Goal: Information Seeking & Learning: Learn about a topic

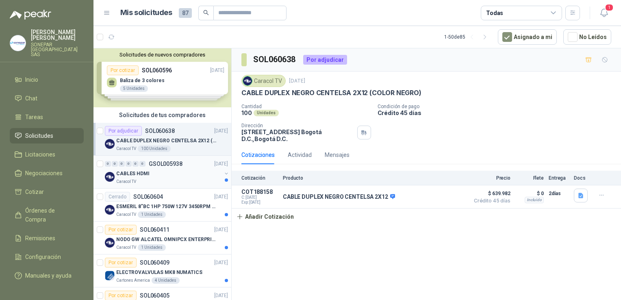
click at [143, 176] on p "CABLES HDMI" at bounding box center [132, 174] width 33 height 8
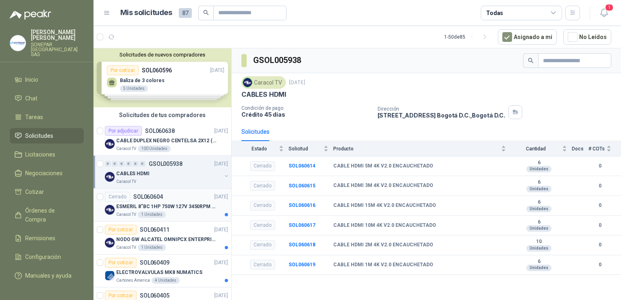
click at [192, 215] on div "Caracol TV 1 Unidades" at bounding box center [172, 214] width 112 height 7
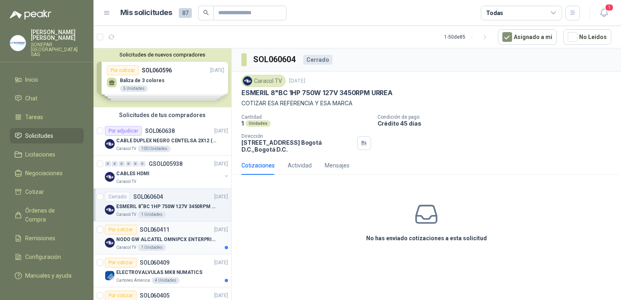
click at [186, 240] on p "NODO GW ALCATEL OMNIPCX ENTERPRISE SIP" at bounding box center [166, 240] width 101 height 8
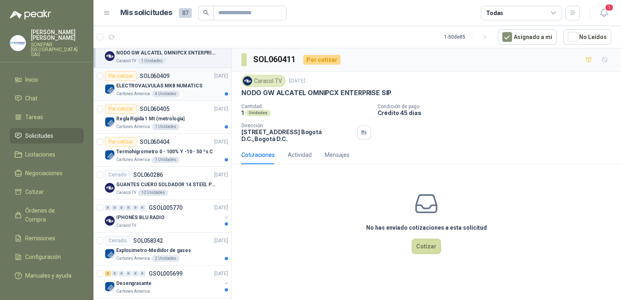
scroll to position [191, 0]
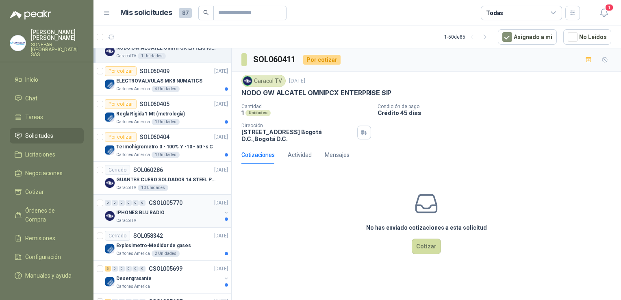
click at [168, 214] on div "IPHONES BLU RADIO" at bounding box center [168, 213] width 105 height 10
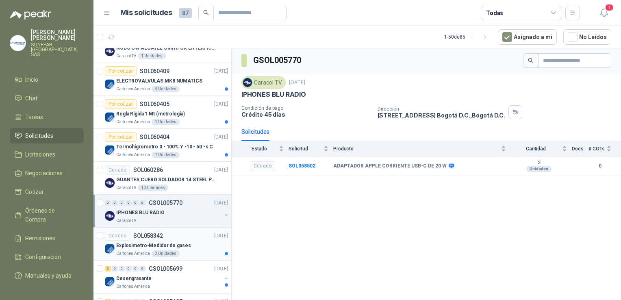
scroll to position [211, 0]
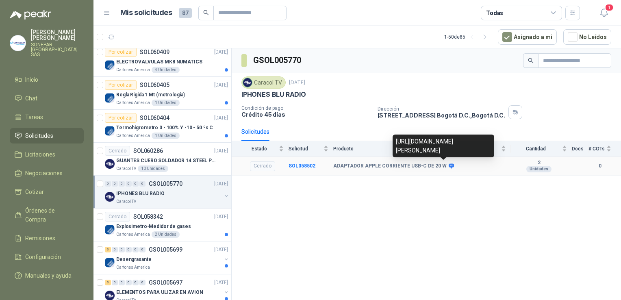
click at [449, 166] on icon at bounding box center [451, 165] width 5 height 5
drag, startPoint x: 397, startPoint y: 130, endPoint x: 460, endPoint y: 148, distance: 65.5
click at [460, 148] on div "[URL][DOMAIN_NAME][PERSON_NAME]" at bounding box center [444, 146] width 102 height 23
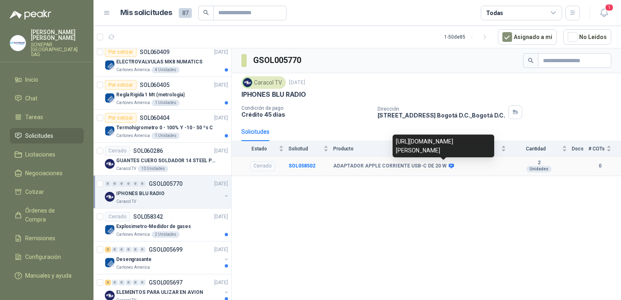
copy div "[URL][DOMAIN_NAME][PERSON_NAME]"
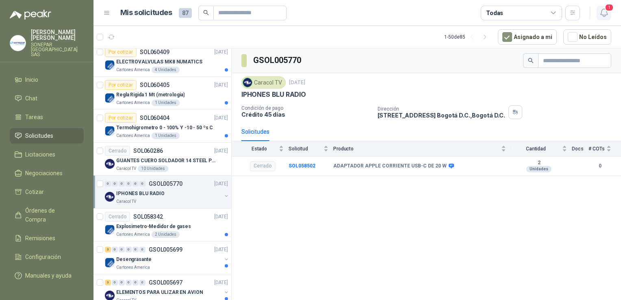
click at [605, 12] on icon "button" at bounding box center [604, 13] width 10 height 10
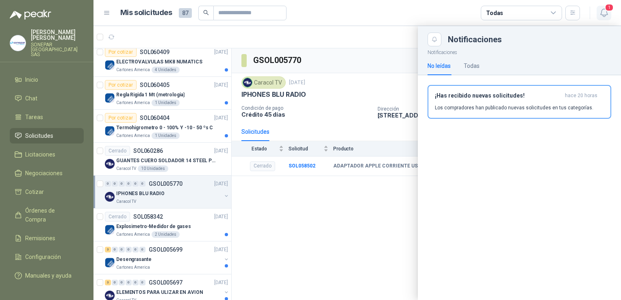
click at [605, 12] on icon "button" at bounding box center [604, 13] width 10 height 10
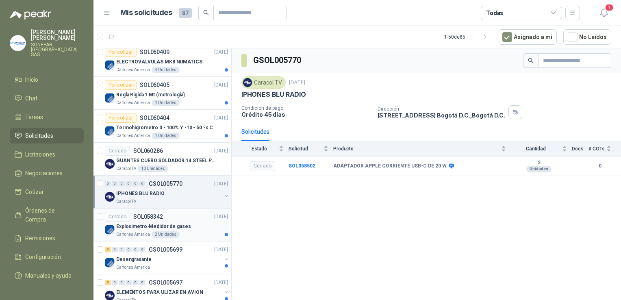
click at [186, 221] on div "Explosimetro-Medidor de gases" at bounding box center [172, 226] width 112 height 10
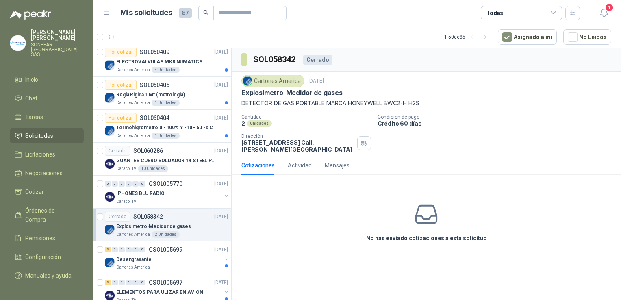
scroll to position [262, 0]
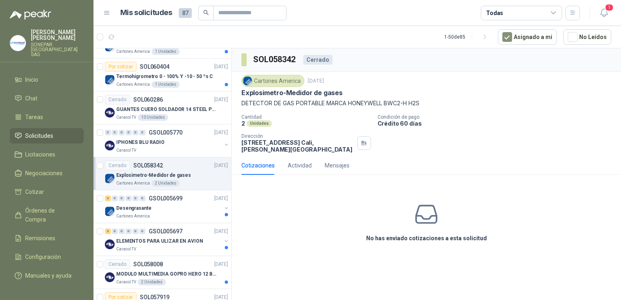
click at [186, 221] on div "3 0 0 0 0 0 GSOL005699 [DATE] Desengrasante Cartones America" at bounding box center [162, 206] width 138 height 33
click at [199, 213] on div "Cartones America" at bounding box center [168, 216] width 105 height 7
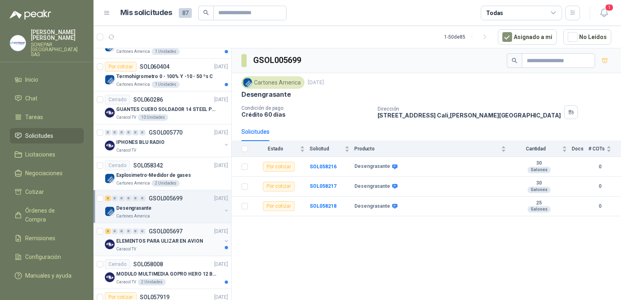
click at [200, 248] on div "Caracol TV" at bounding box center [168, 249] width 105 height 7
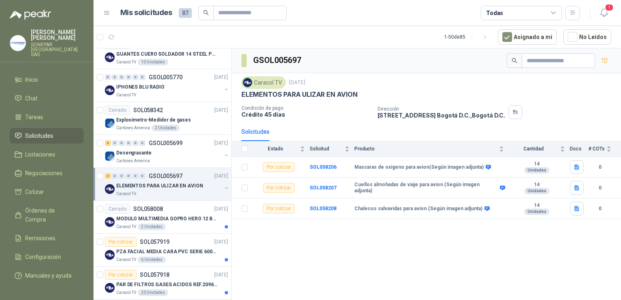
scroll to position [320, 0]
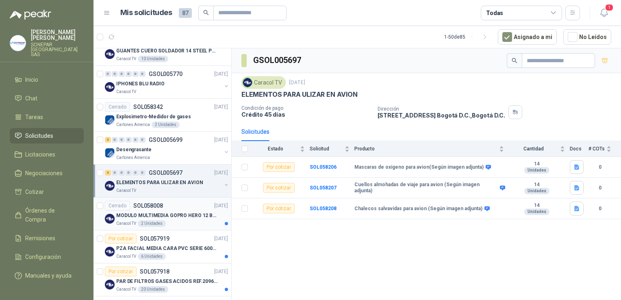
click at [191, 211] on div "MODULO MULTIMEDIA GOPRO HERO 12 BLACK" at bounding box center [172, 216] width 112 height 10
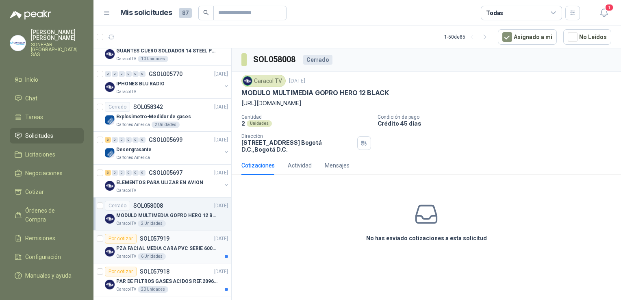
scroll to position [350, 0]
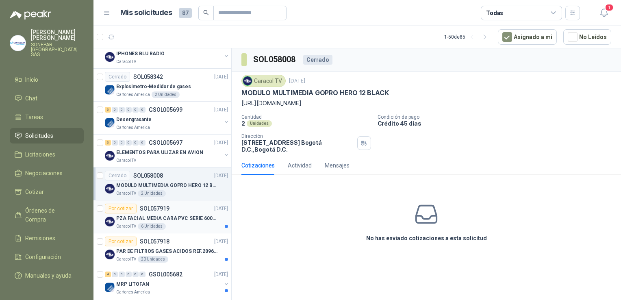
click at [183, 220] on p "PZA FACIAL MEDIA CARA PVC SERIE 6000 3M" at bounding box center [166, 219] width 101 height 8
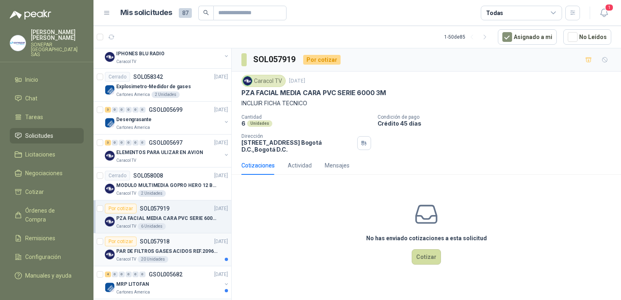
click at [189, 253] on p "PAR DE FILTROS GASES ACIDOS REF.2096 3M" at bounding box center [166, 252] width 101 height 8
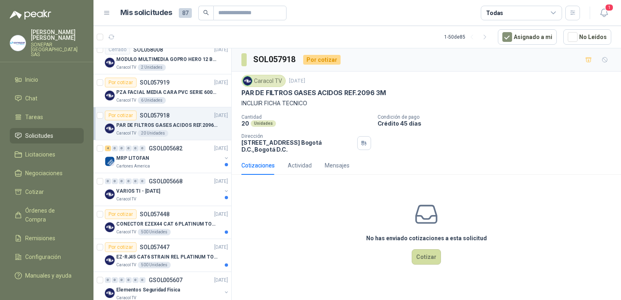
scroll to position [480, 0]
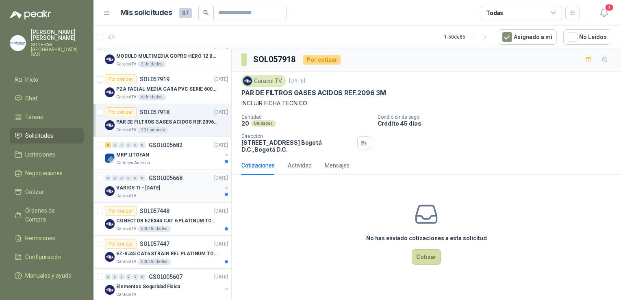
click at [177, 175] on p "GSOL005668" at bounding box center [166, 178] width 34 height 6
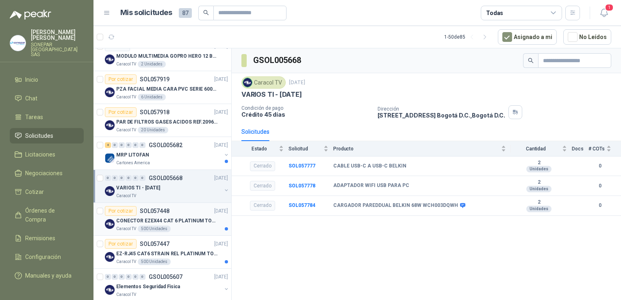
click at [188, 218] on p "CONECTOR EZEX44 CAT 6 PLATINUM TOOLS" at bounding box center [166, 221] width 101 height 8
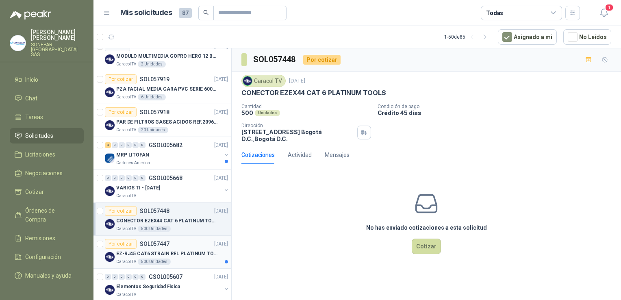
click at [193, 258] on div "Caracol TV 500 Unidades" at bounding box center [172, 261] width 112 height 7
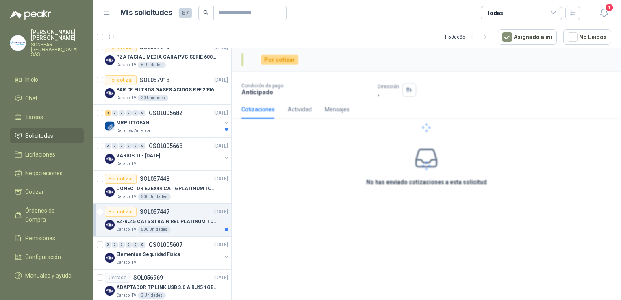
scroll to position [513, 0]
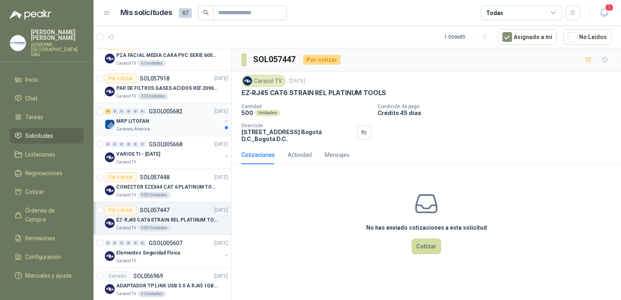
click at [202, 123] on div "MRP LITOFAN" at bounding box center [168, 121] width 105 height 10
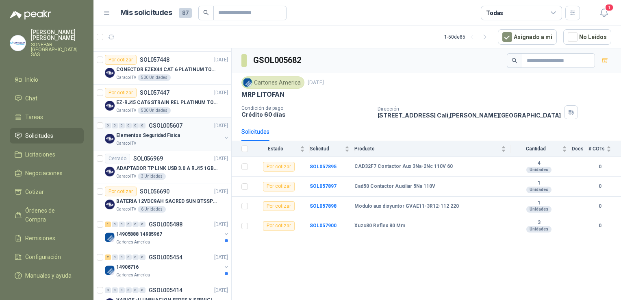
scroll to position [632, 0]
click at [190, 231] on div "14905888 14905967" at bounding box center [168, 233] width 105 height 10
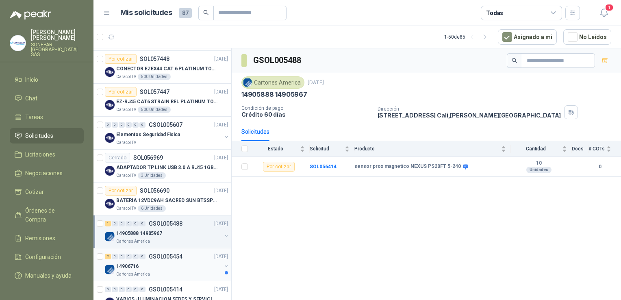
click at [182, 271] on div "Cartones America" at bounding box center [168, 274] width 105 height 7
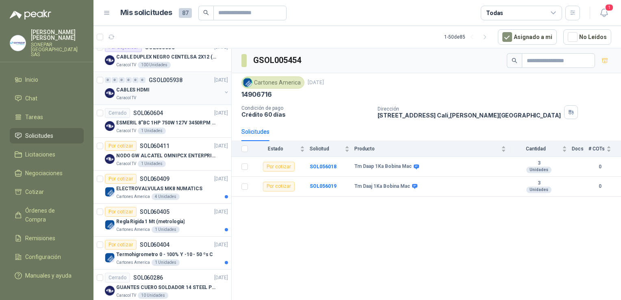
scroll to position [84, 0]
click at [195, 185] on p "ELECTROVALVULAS MK8 NUMATICS" at bounding box center [159, 189] width 86 height 8
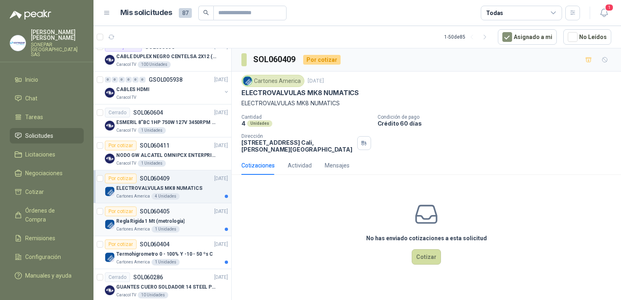
click at [193, 209] on div "Por cotizar SOL060405 [DATE]" at bounding box center [166, 211] width 123 height 10
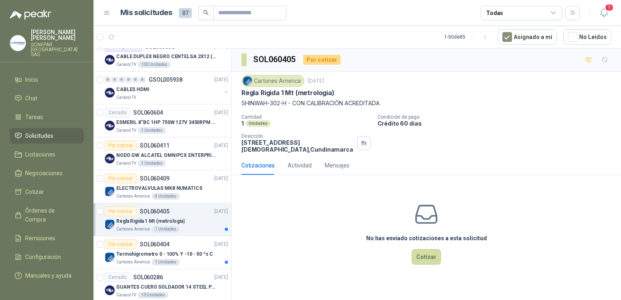
scroll to position [131, 0]
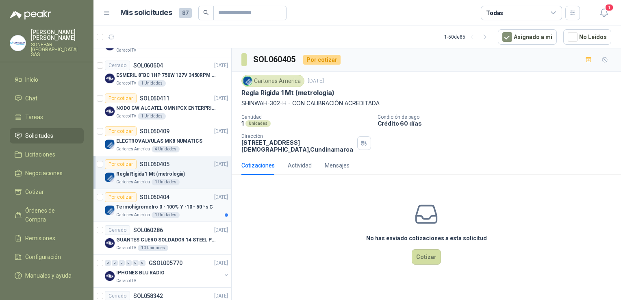
click at [193, 205] on p "Termohigrometro 0 - 100% Y -10 - 50 ºs C" at bounding box center [164, 207] width 97 height 8
